Goal: Information Seeking & Learning: Understand process/instructions

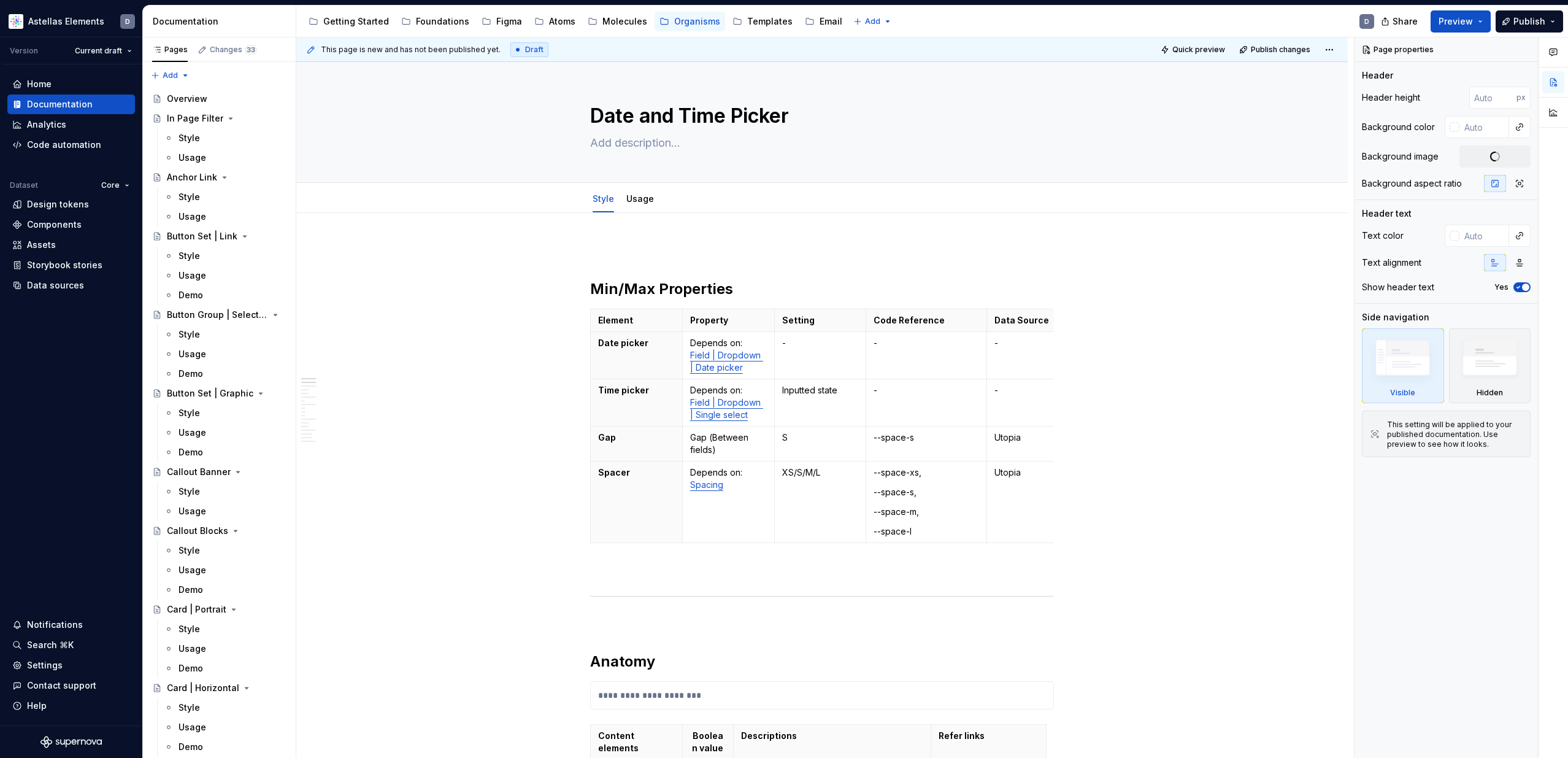
type textarea "*"
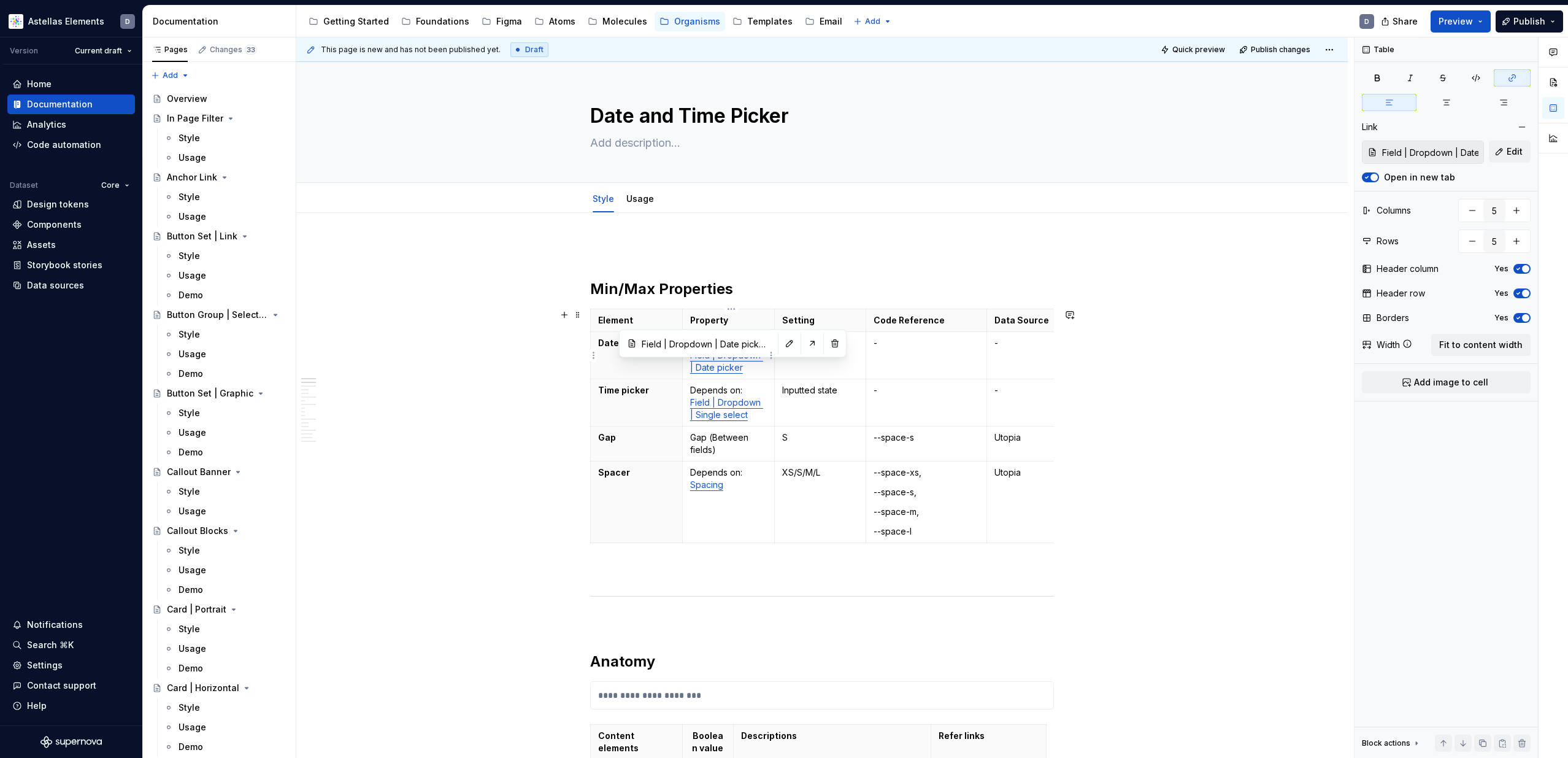
click at [717, 363] on link "Field | Dropdown | Date picker" at bounding box center [726, 361] width 73 height 23
type input "Field | Dropdown | Single-select / Style"
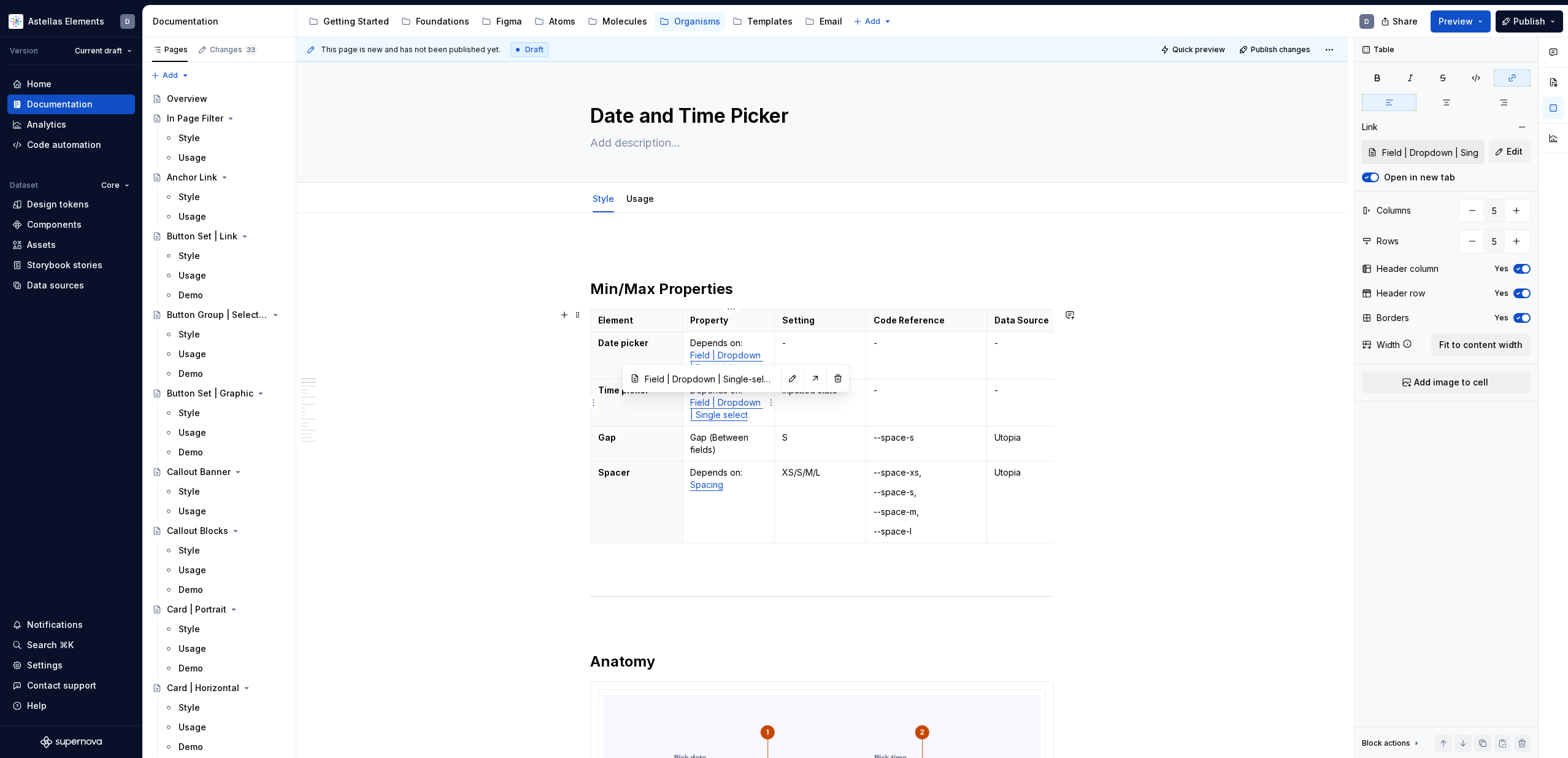
click at [722, 405] on link "Field | Dropdown | Single select" at bounding box center [726, 408] width 73 height 23
type input "Layout / Spacer components"
click at [718, 488] on link "Spacing" at bounding box center [706, 484] width 33 height 11
click at [1374, 178] on button "Open in new tab" at bounding box center [1370, 178] width 17 height 10
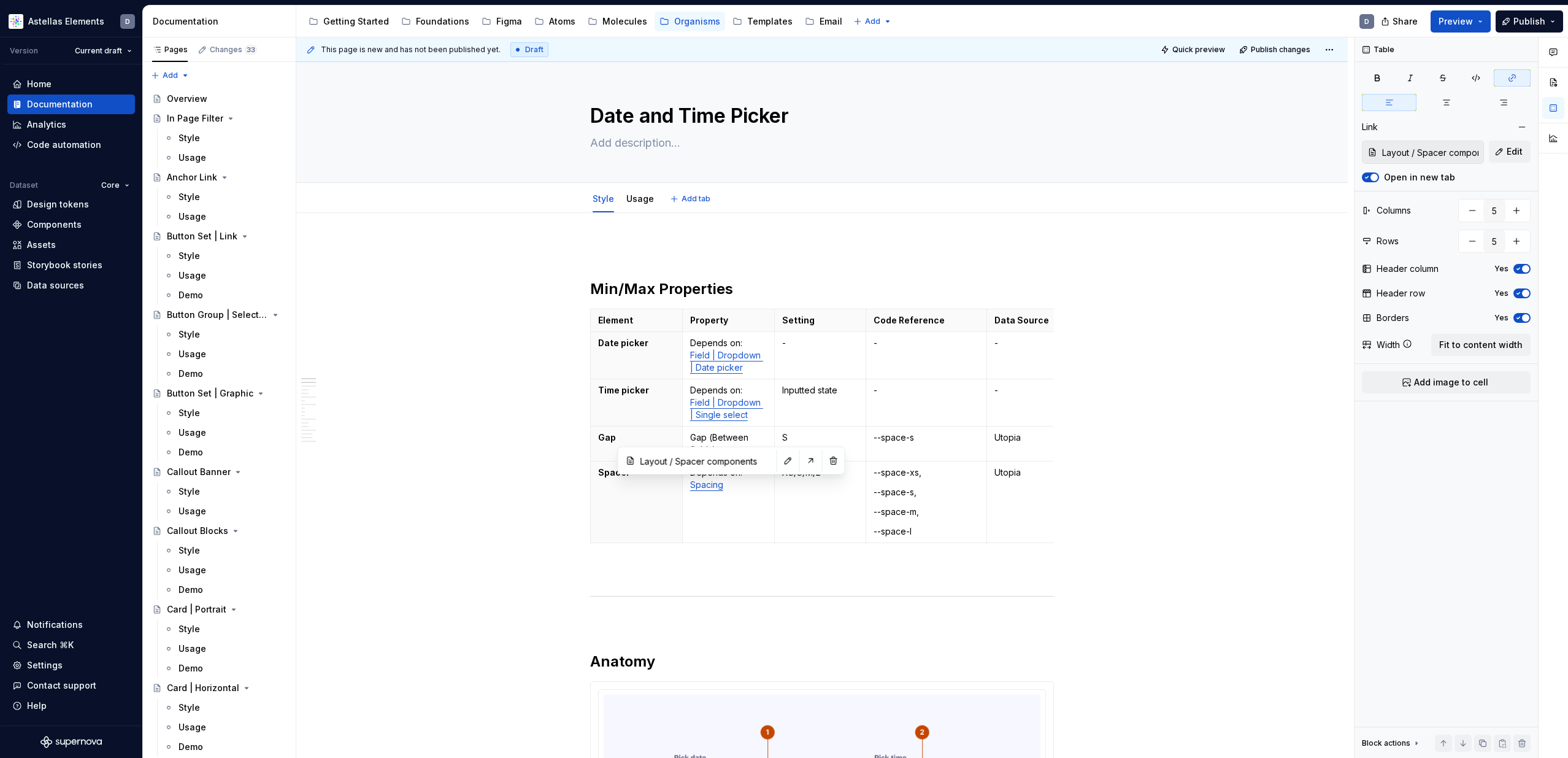
type textarea "*"
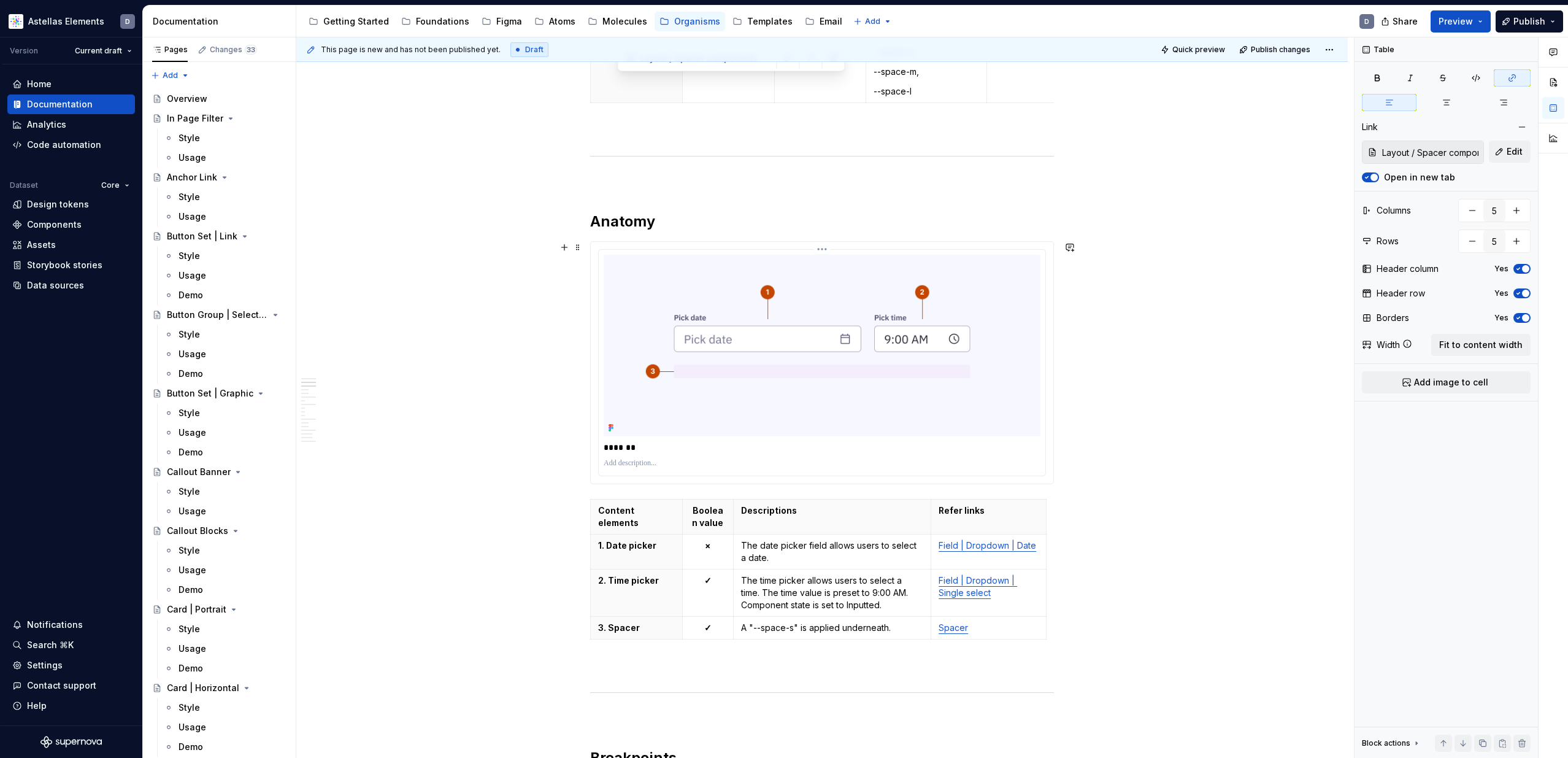
scroll to position [452, 0]
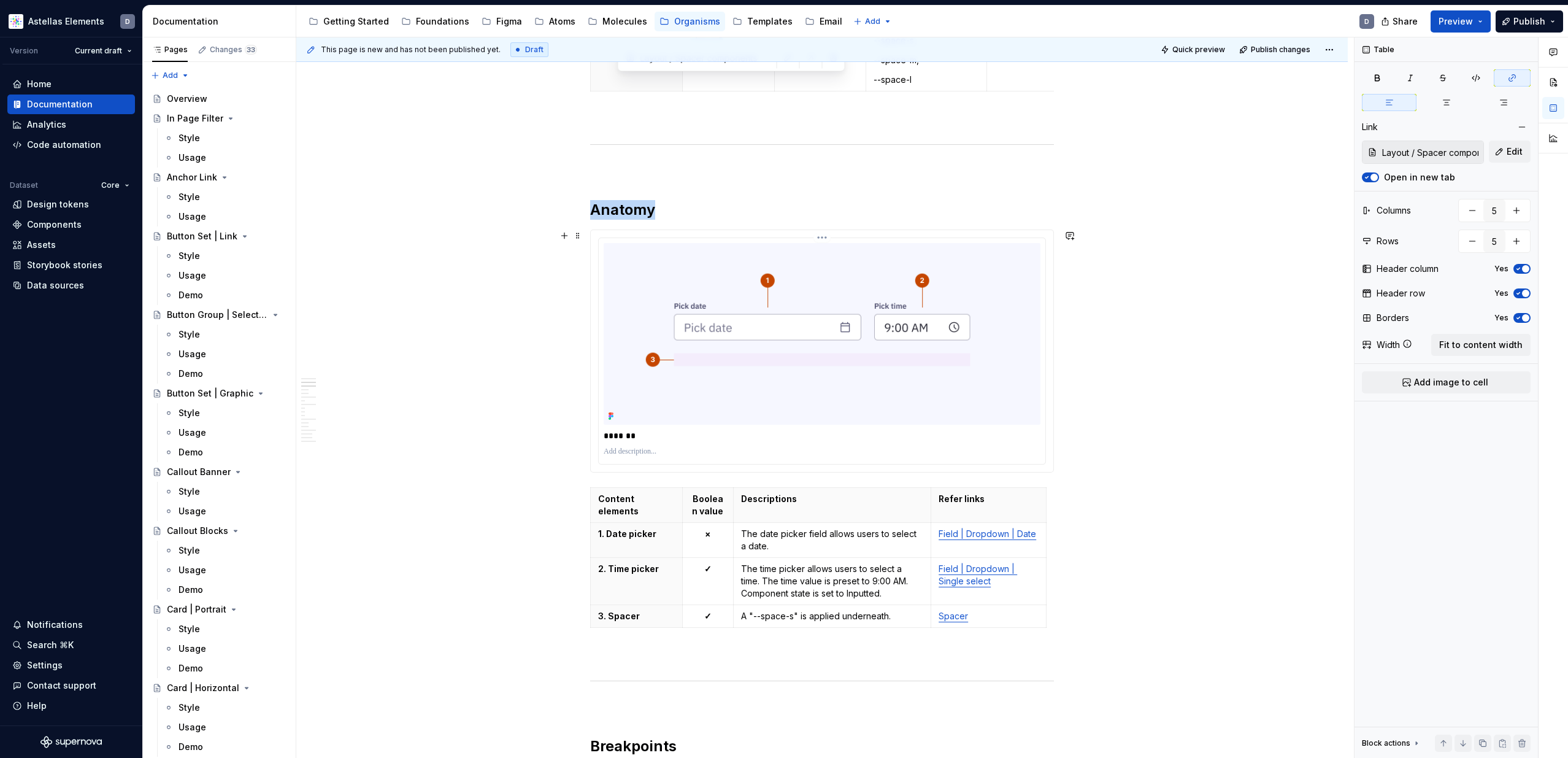
click at [683, 275] on img at bounding box center [822, 334] width 437 height 182
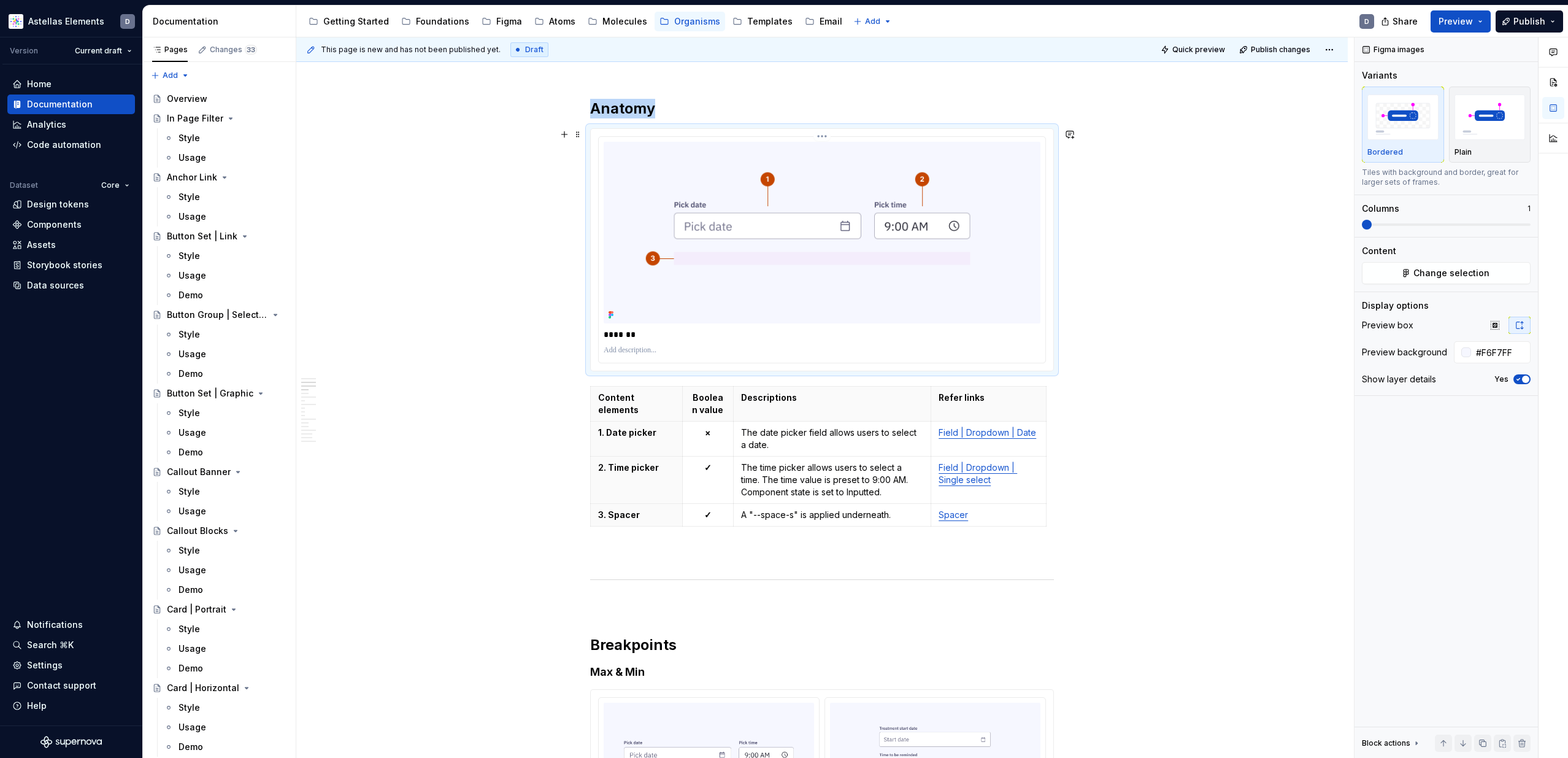
scroll to position [612, 0]
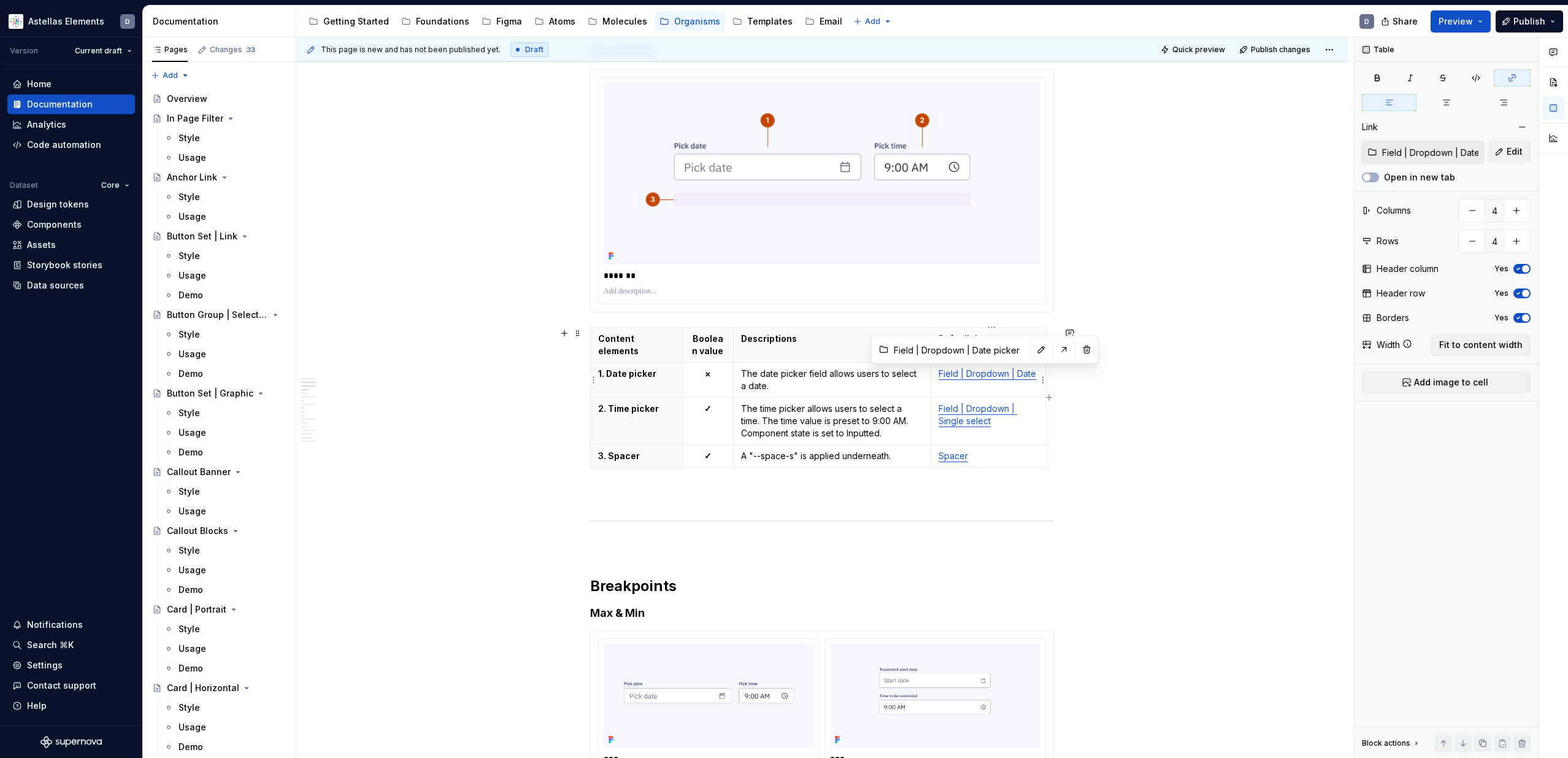
click at [970, 377] on link "Field | Dropdown | Date" at bounding box center [987, 373] width 98 height 11
drag, startPoint x: 1370, startPoint y: 180, endPoint x: 1242, endPoint y: 286, distance: 166.2
click at [1370, 180] on icon "button" at bounding box center [1367, 178] width 10 height 8
type input "Field | Dropdown | Single-select"
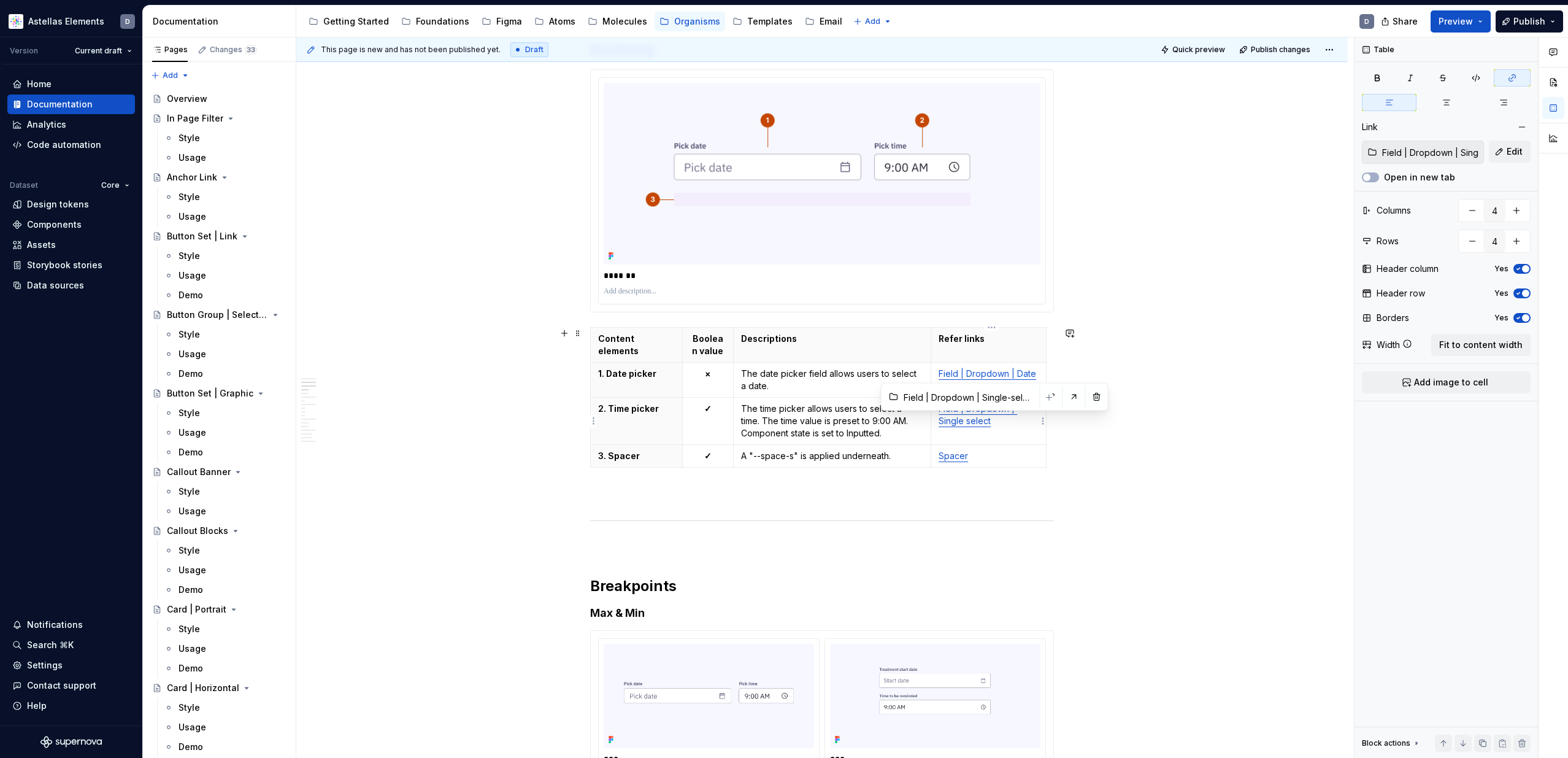
click at [977, 418] on link "Field | Dropdown | Single select" at bounding box center [977, 415] width 78 height 23
click at [1374, 178] on button "Open in new tab" at bounding box center [1370, 178] width 17 height 10
type input "Layout / Spacer components"
click at [956, 462] on p "Spacer" at bounding box center [988, 456] width 100 height 13
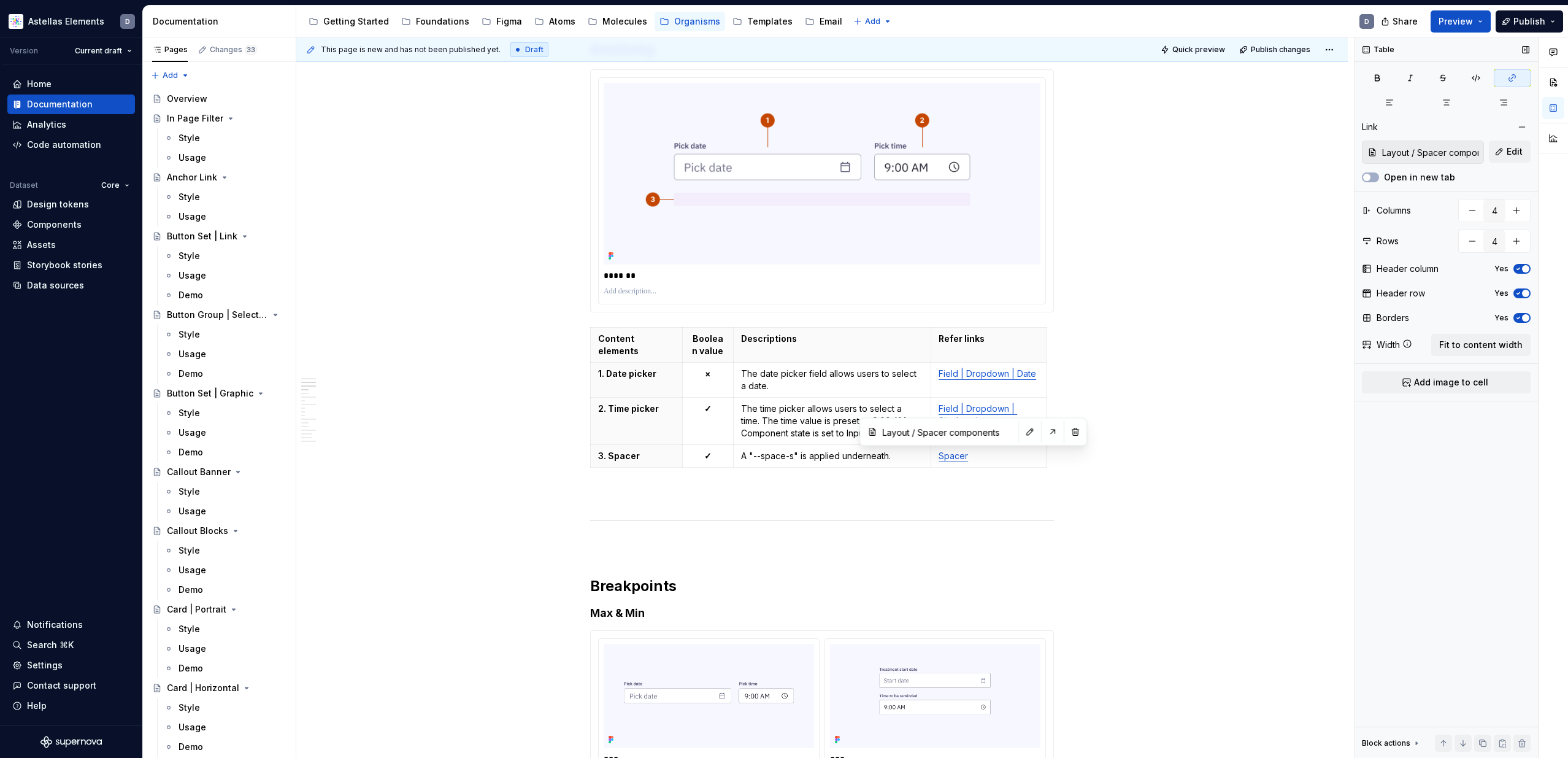
drag, startPoint x: 1378, startPoint y: 176, endPoint x: 1358, endPoint y: 195, distance: 27.6
click at [1378, 176] on button "Open in new tab" at bounding box center [1370, 178] width 17 height 10
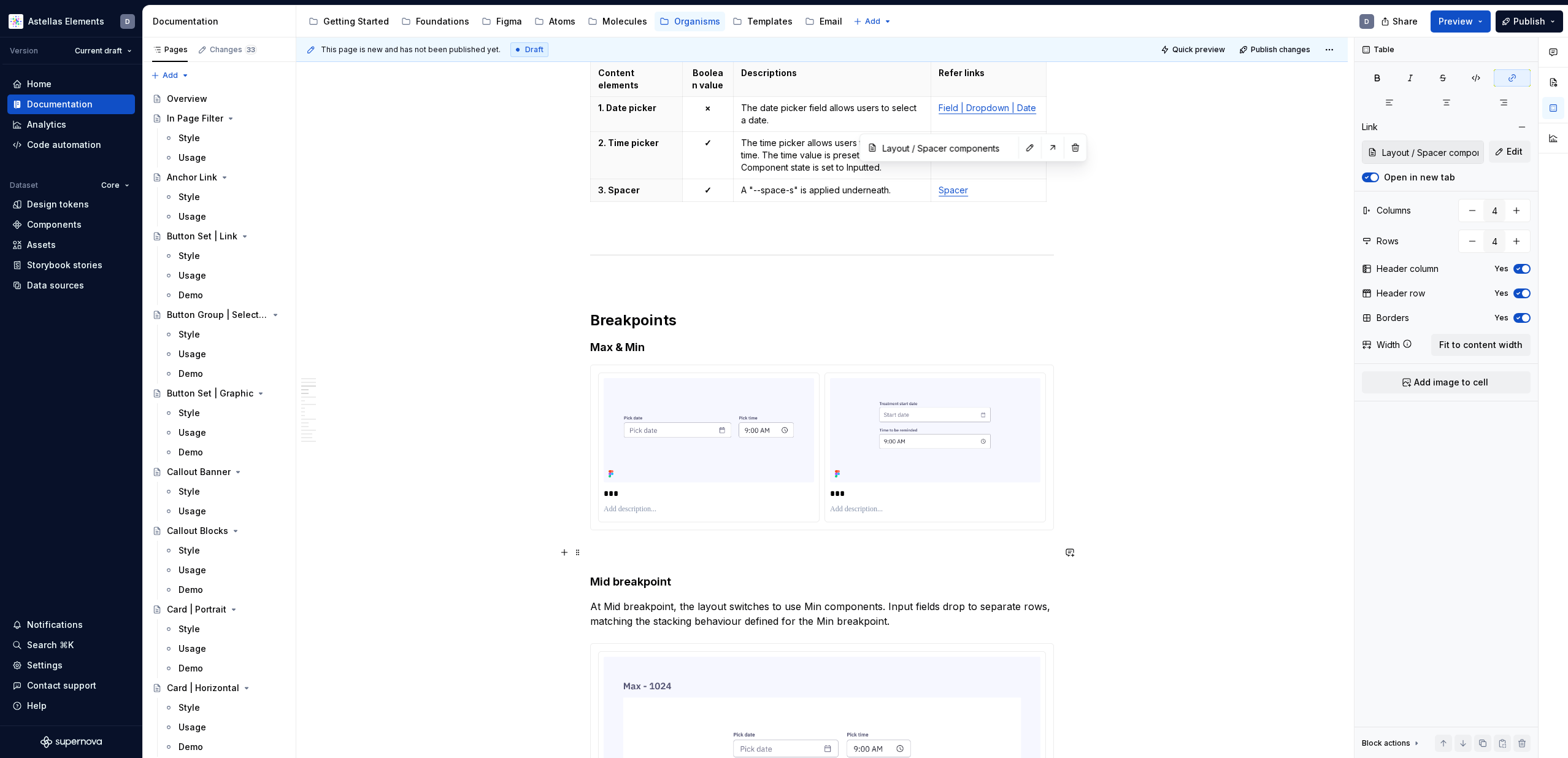
scroll to position [913, 0]
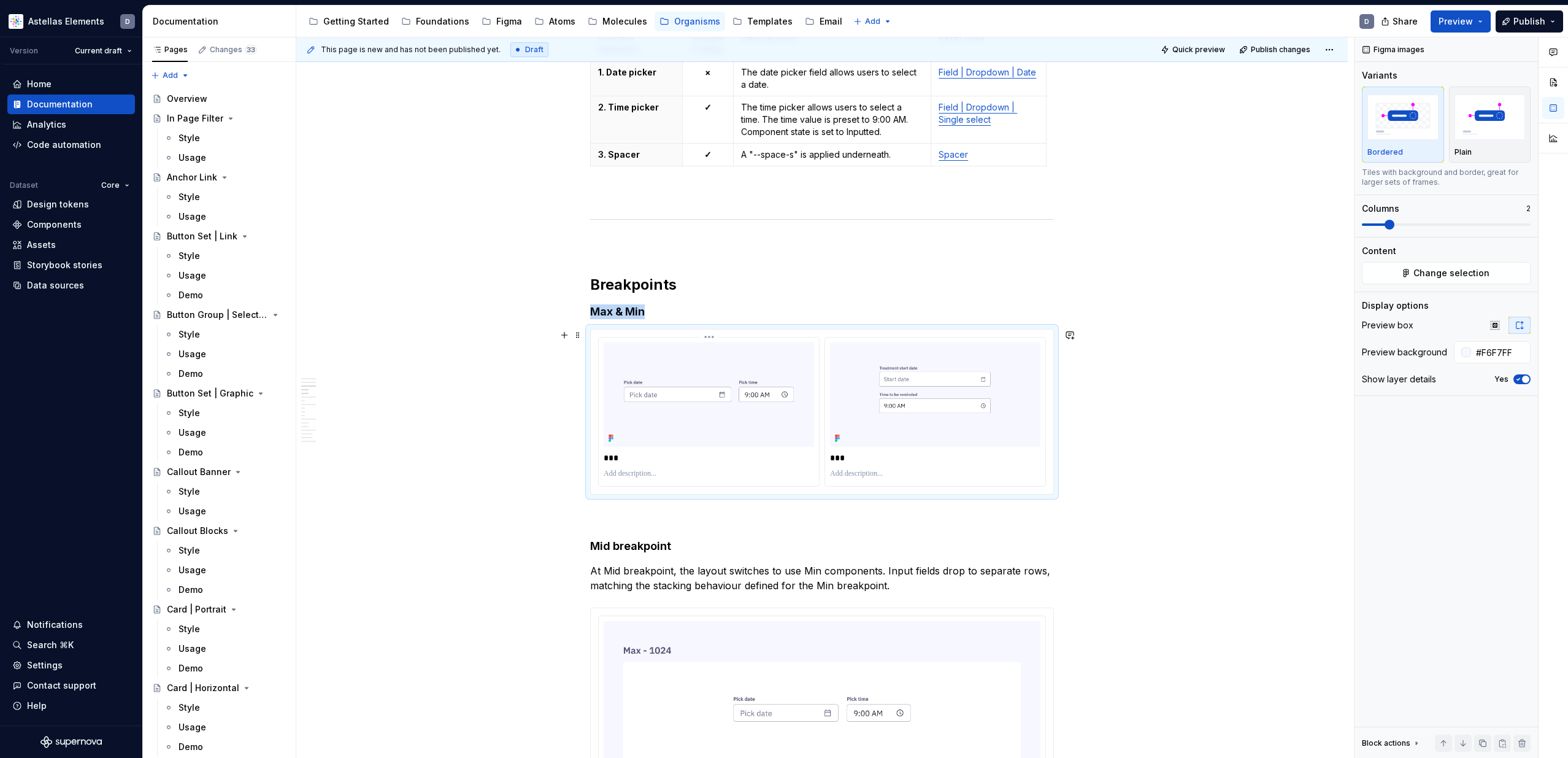
click at [757, 446] on img at bounding box center [708, 395] width 210 height 104
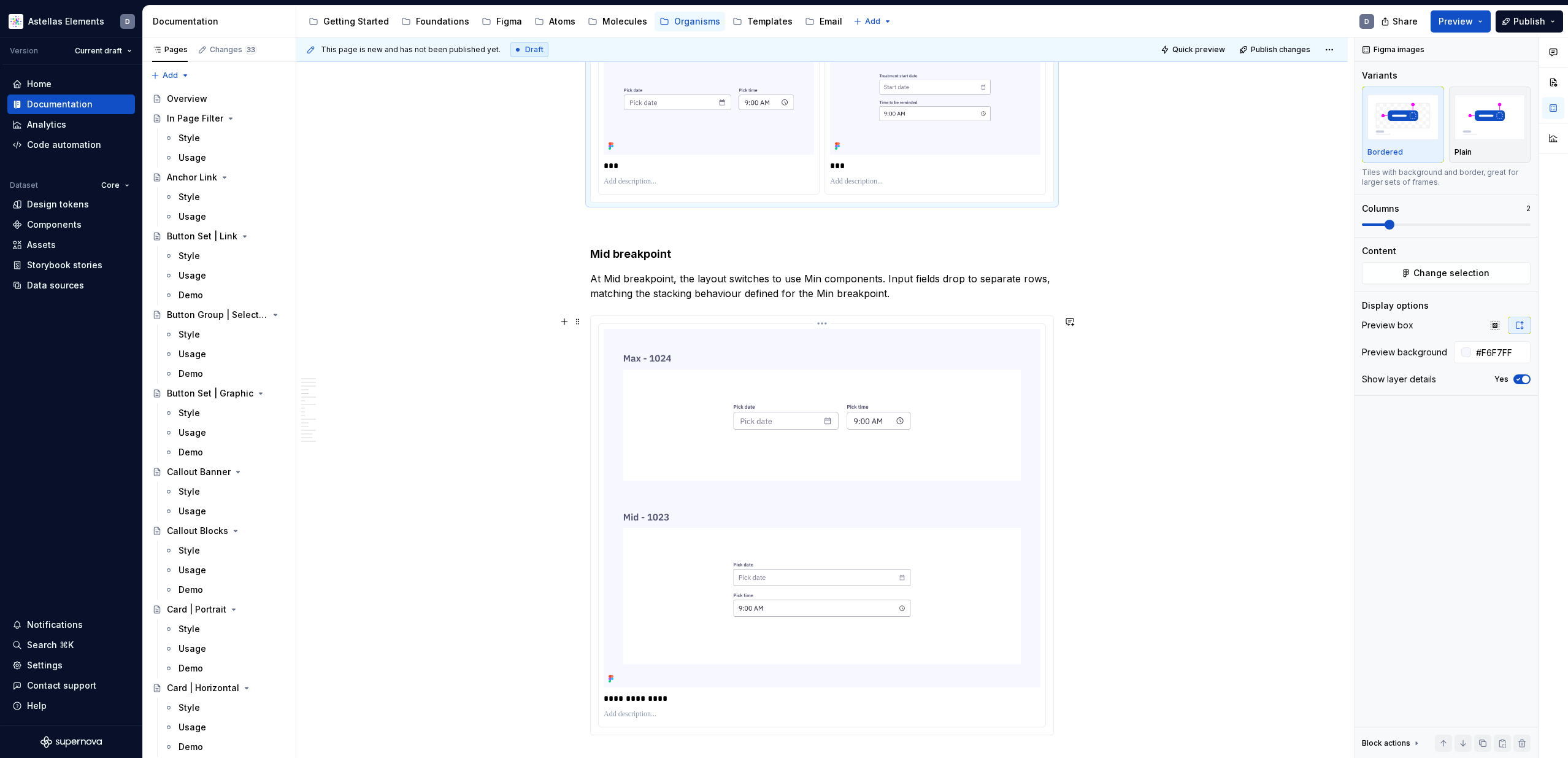
scroll to position [1206, 0]
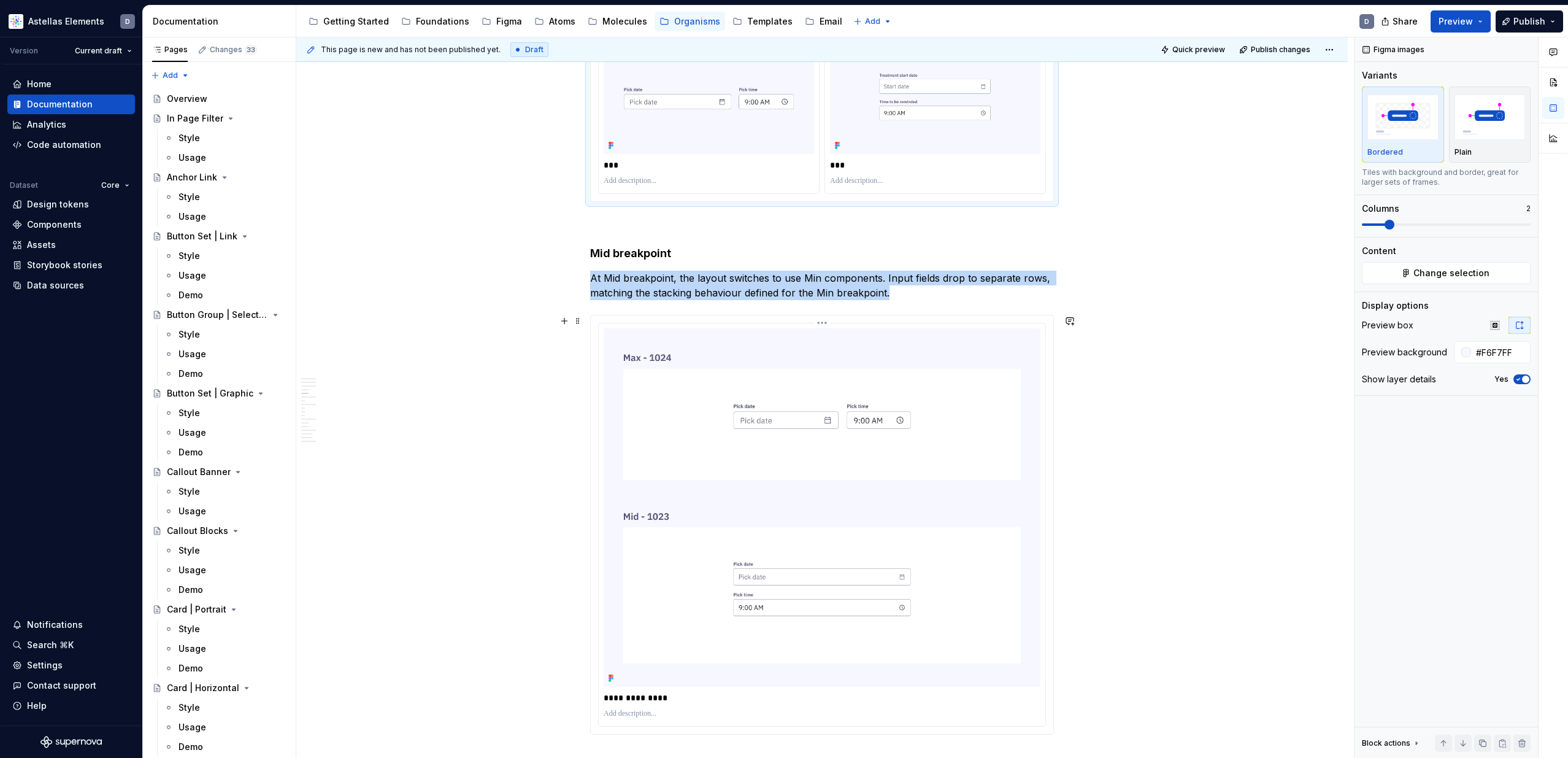
click at [1014, 434] on img at bounding box center [822, 508] width 437 height 359
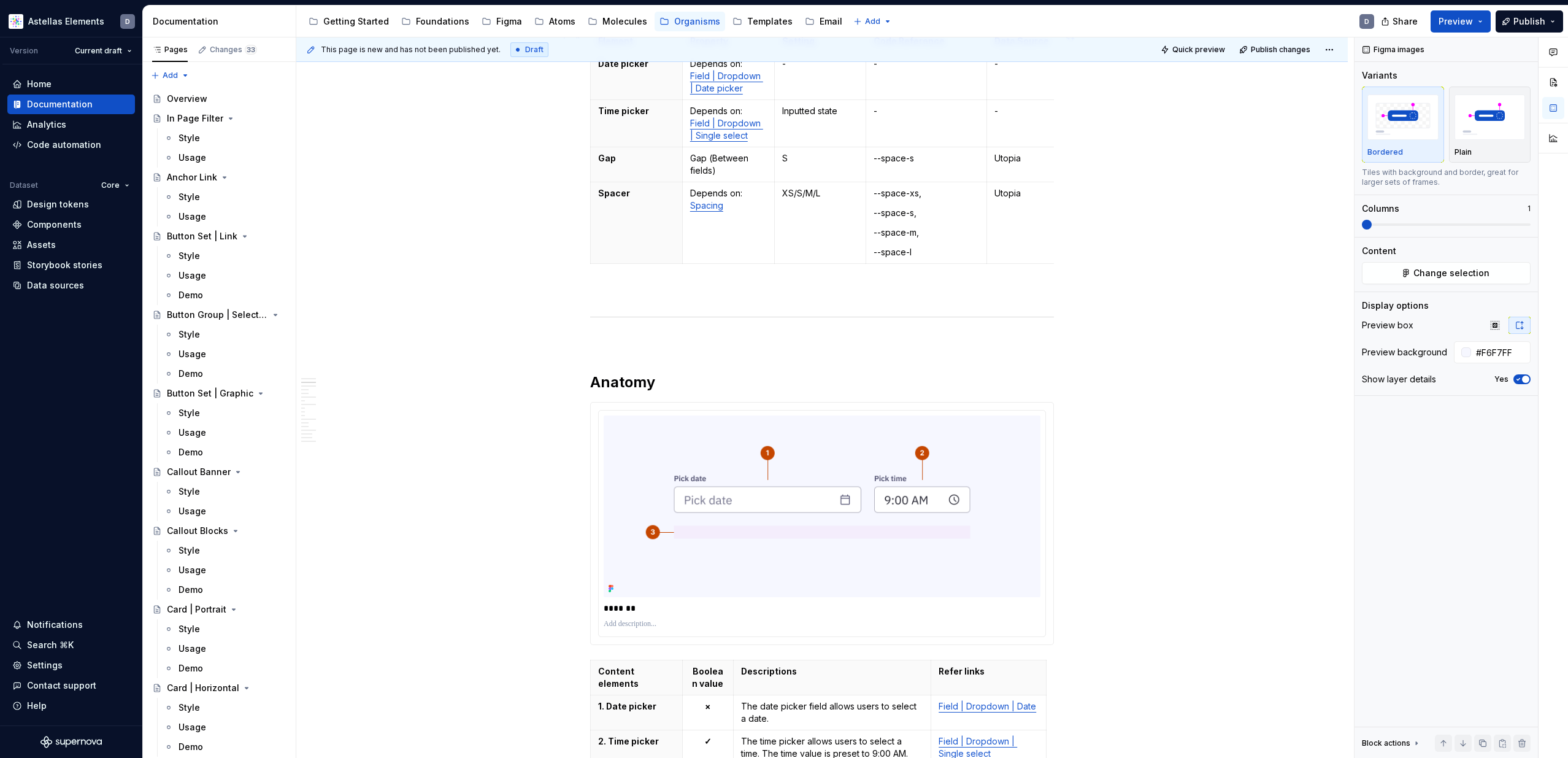
scroll to position [0, 0]
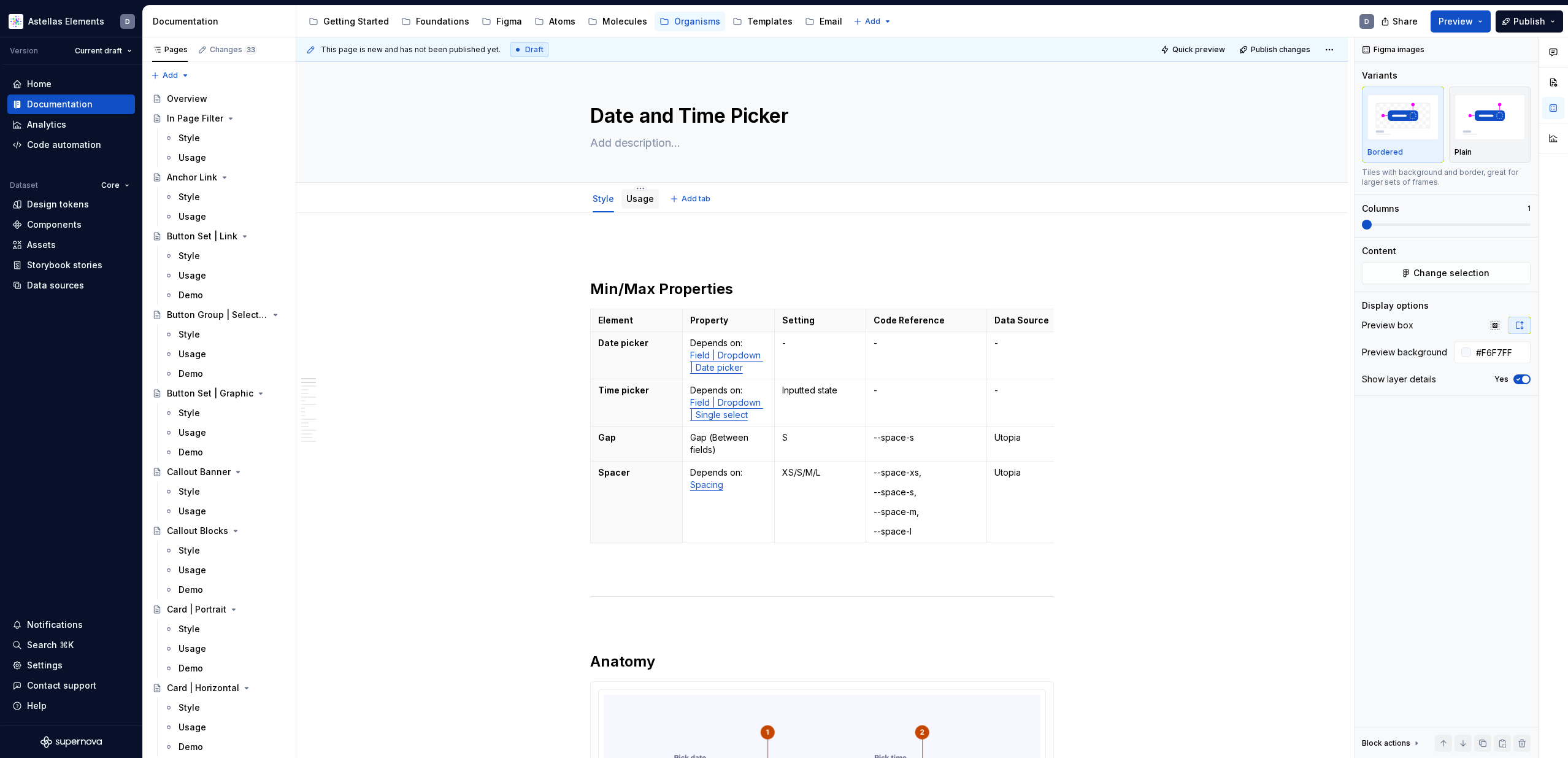
click at [638, 197] on link "Usage" at bounding box center [640, 198] width 28 height 11
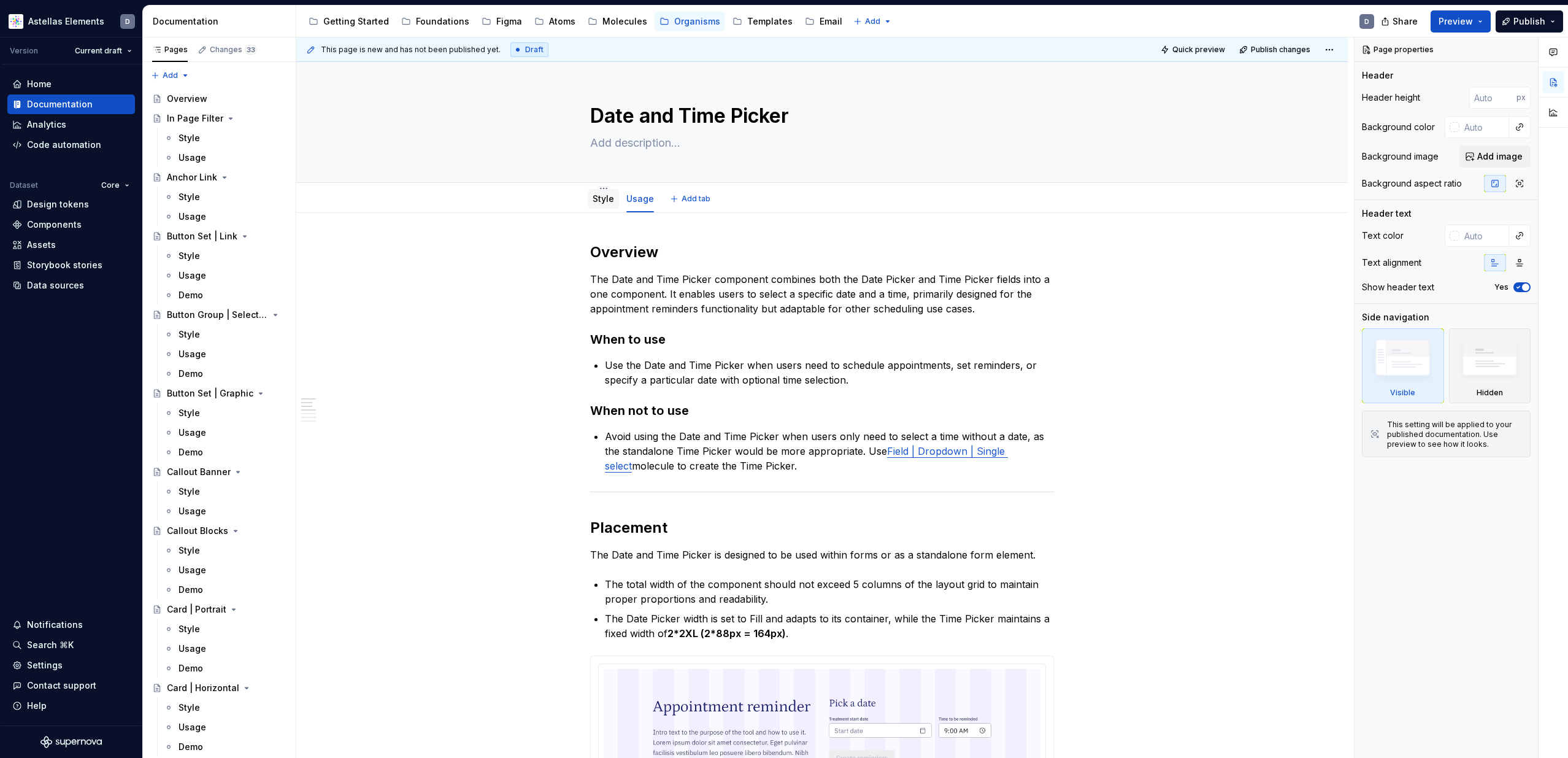
click at [610, 207] on div "Style" at bounding box center [603, 198] width 31 height 19
click at [605, 197] on link "Style" at bounding box center [603, 198] width 21 height 11
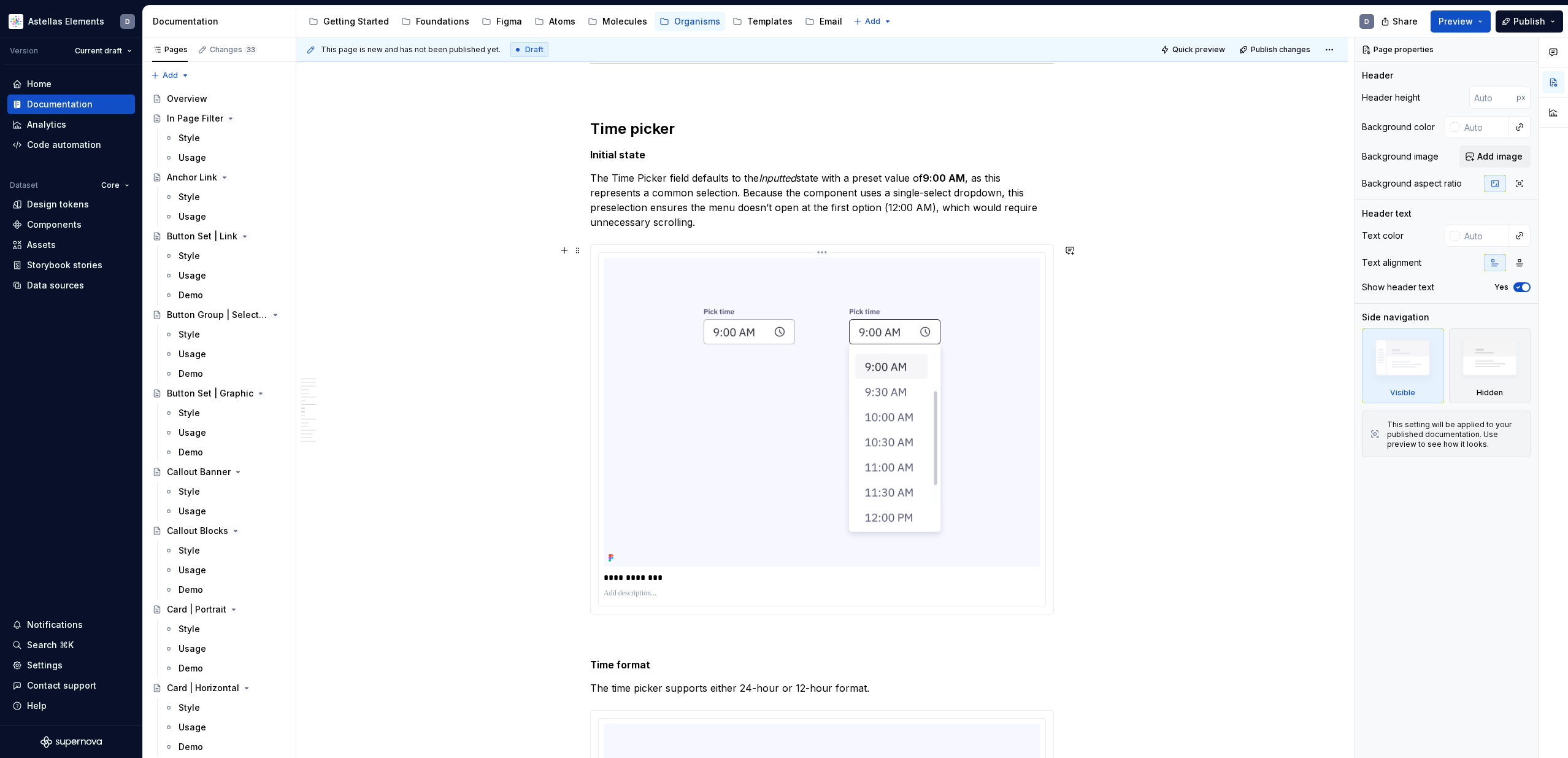
scroll to position [2261, 0]
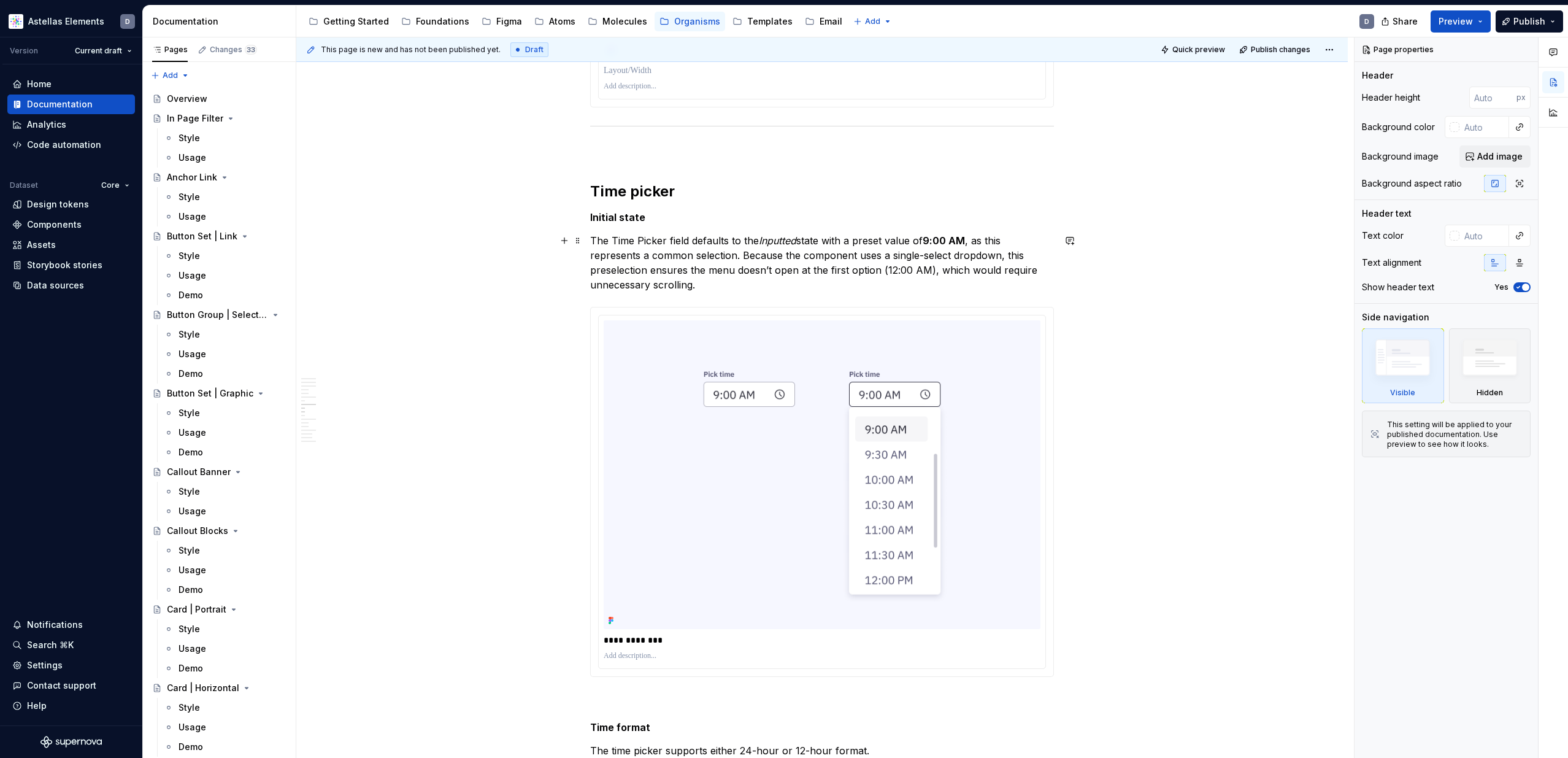
click at [776, 237] on em "Inputted" at bounding box center [778, 241] width 38 height 13
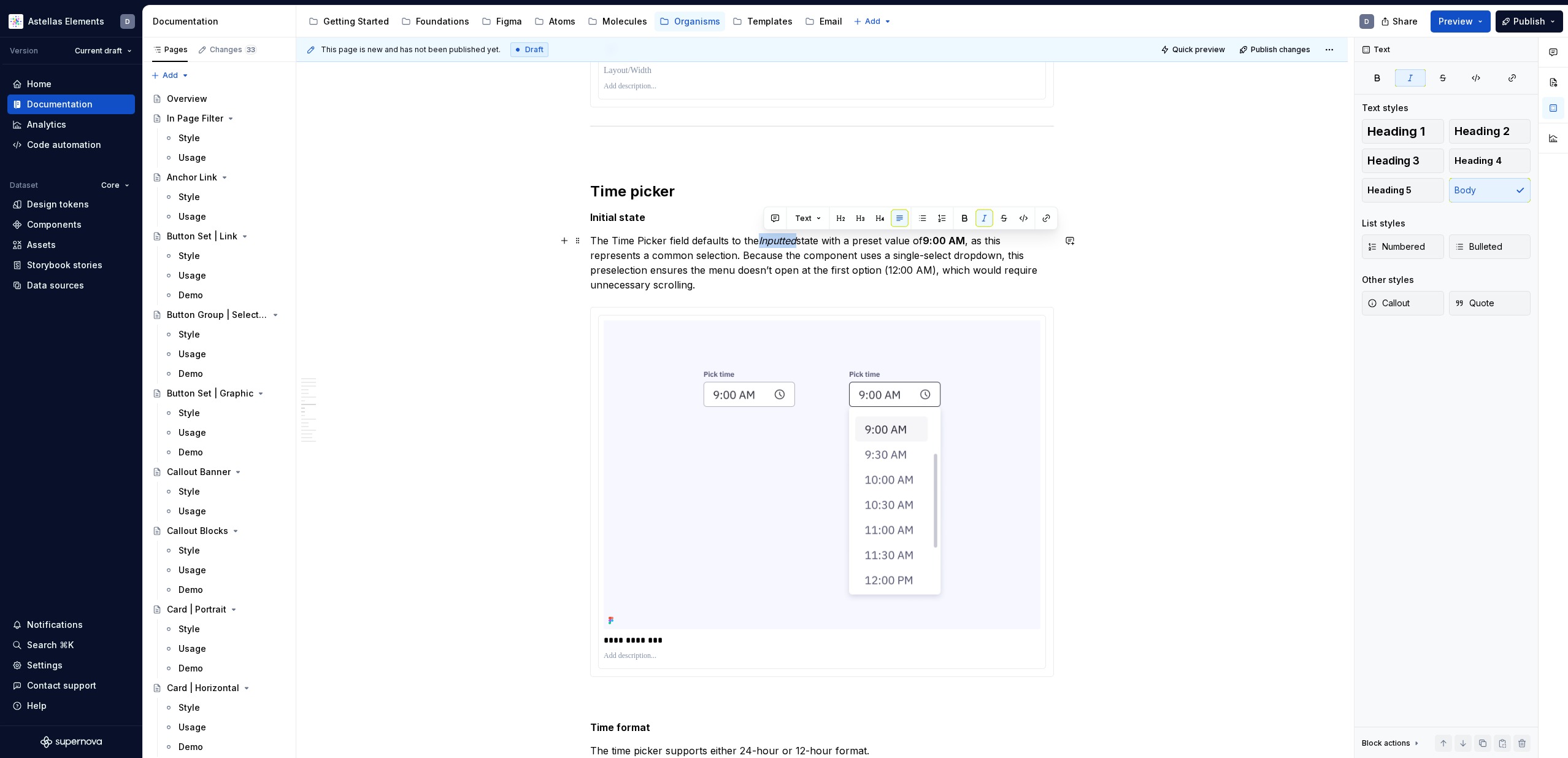
click at [776, 237] on em "Inputted" at bounding box center [778, 241] width 38 height 13
click at [827, 243] on p "The Time Picker field defaults to the Inputted state with a preset value of 9:0…" at bounding box center [822, 263] width 464 height 59
click at [1135, 282] on div "**********" at bounding box center [822, 521] width 1051 height 5140
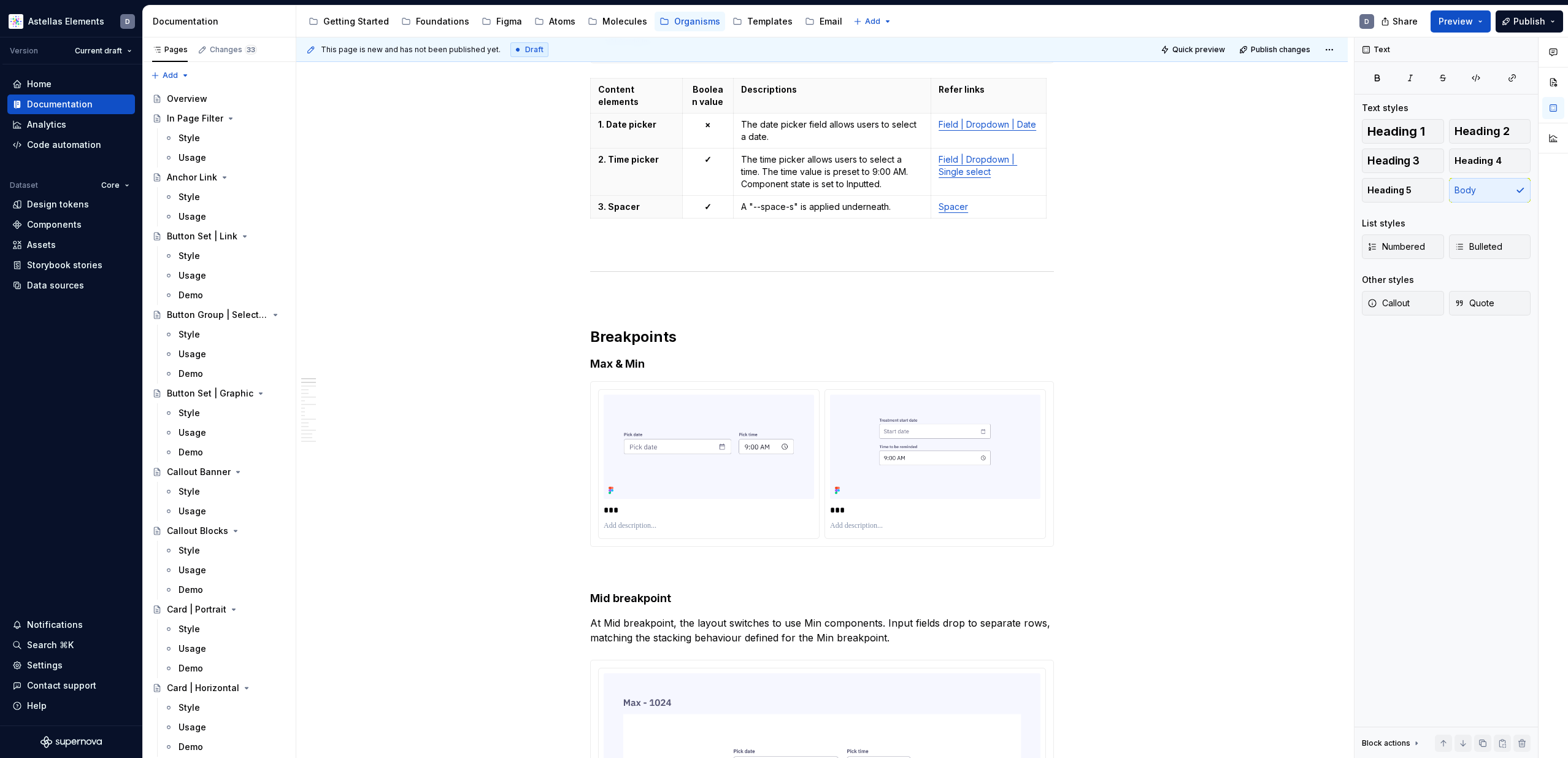
scroll to position [0, 0]
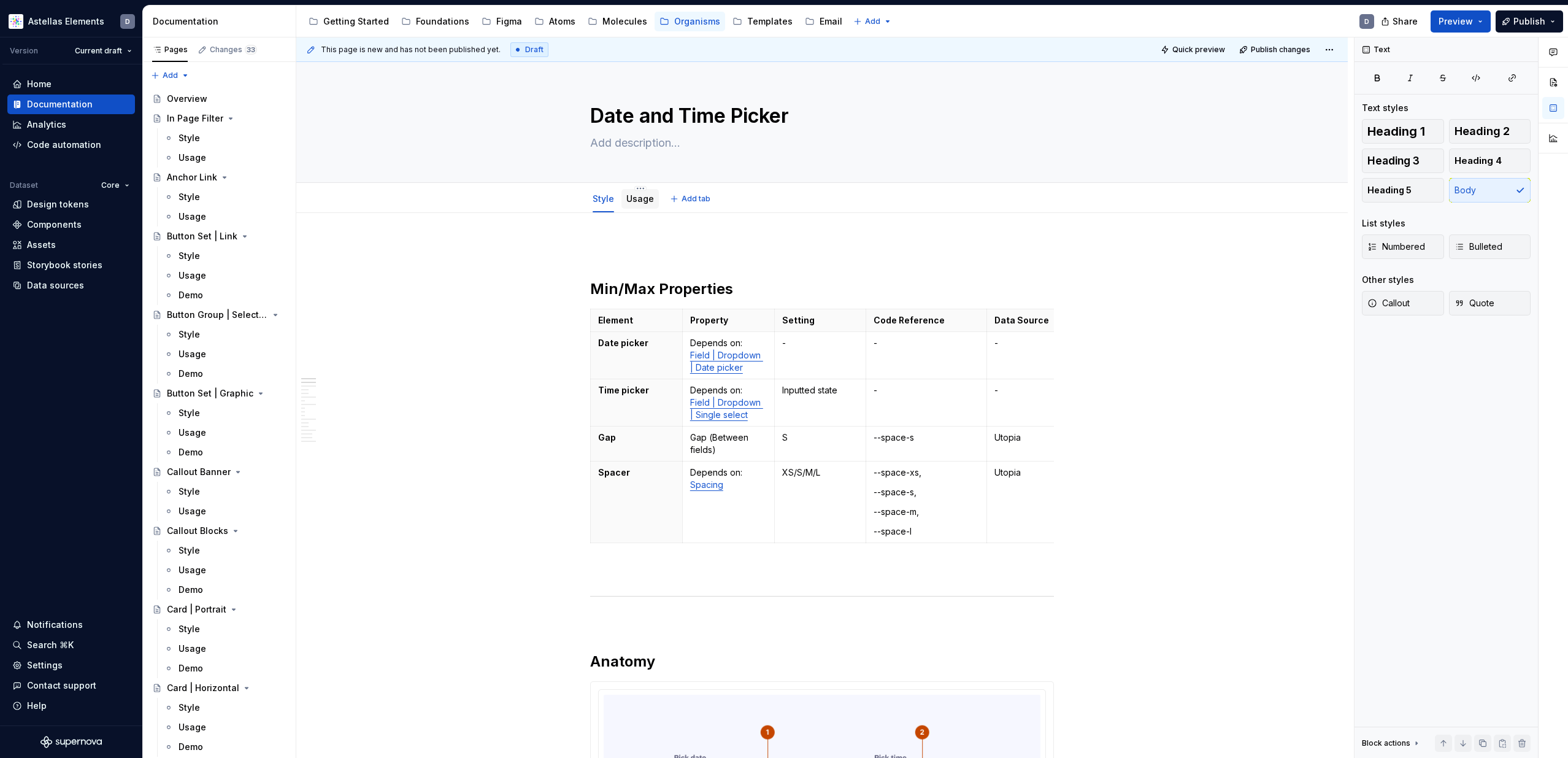
click at [642, 197] on link "Usage" at bounding box center [640, 198] width 28 height 11
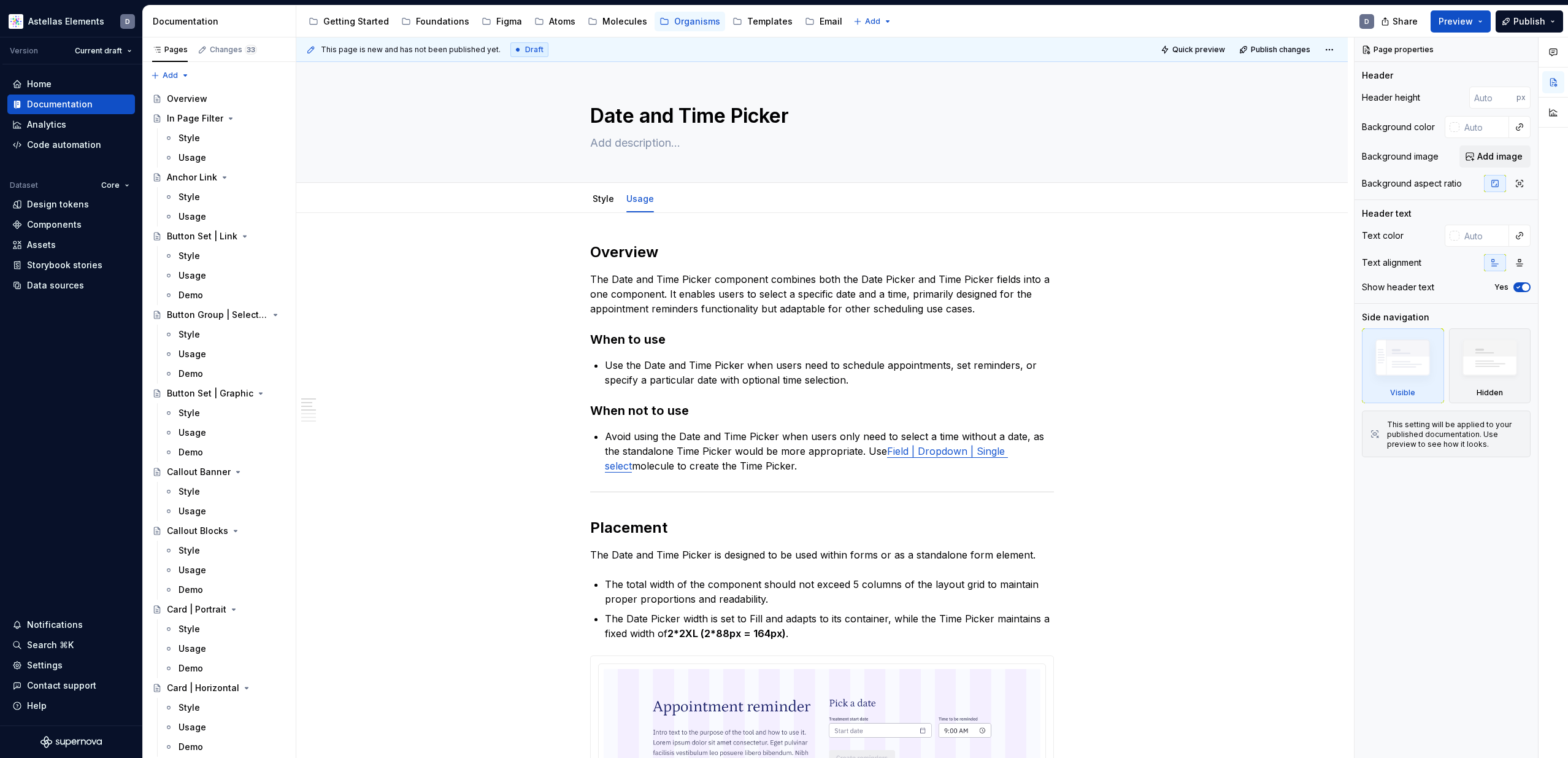
type textarea "*"
